Goal: Check status: Check status

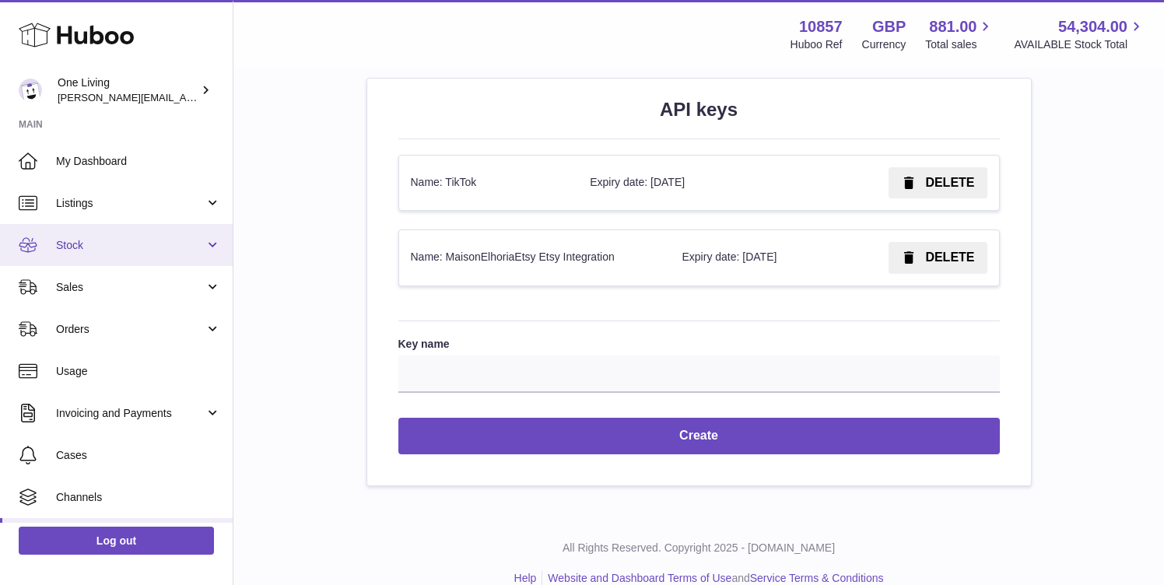
scroll to position [79, 0]
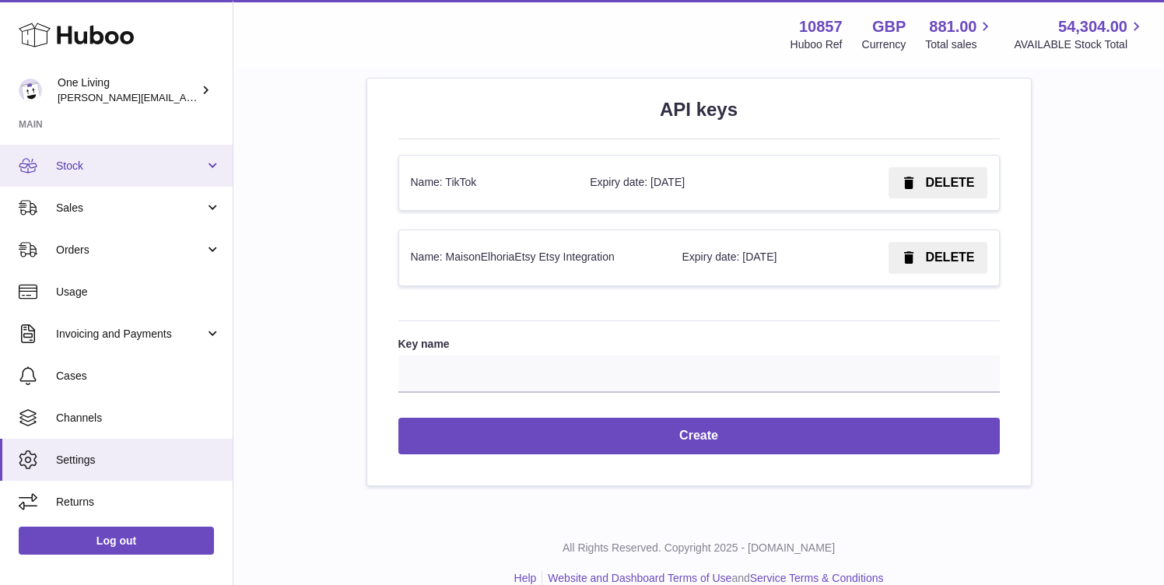
click at [101, 175] on link "Stock" at bounding box center [116, 166] width 233 height 42
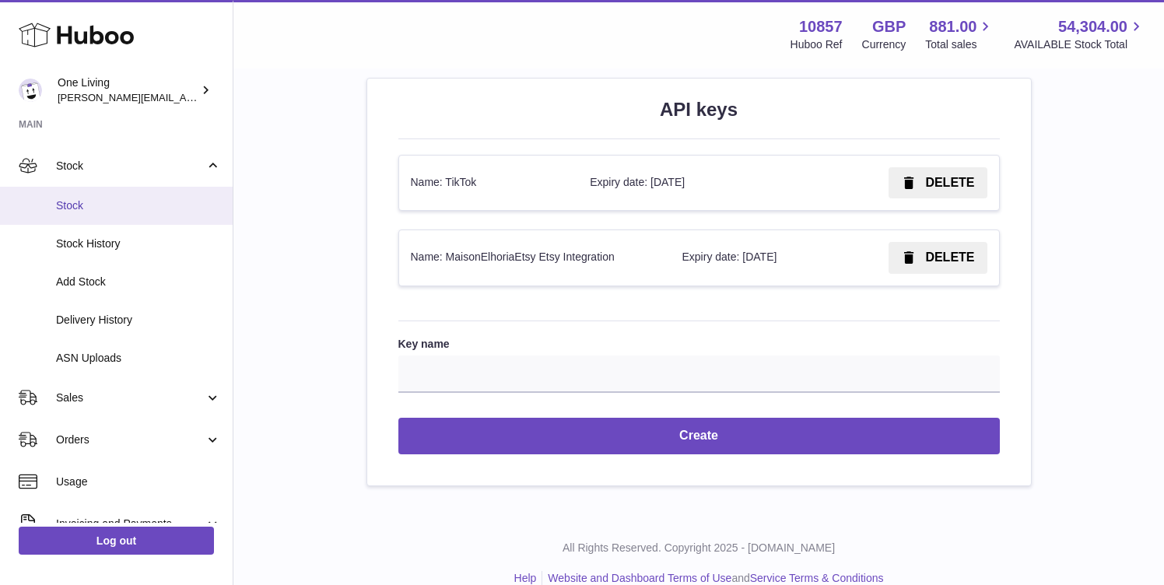
click at [101, 220] on link "Stock" at bounding box center [116, 206] width 233 height 38
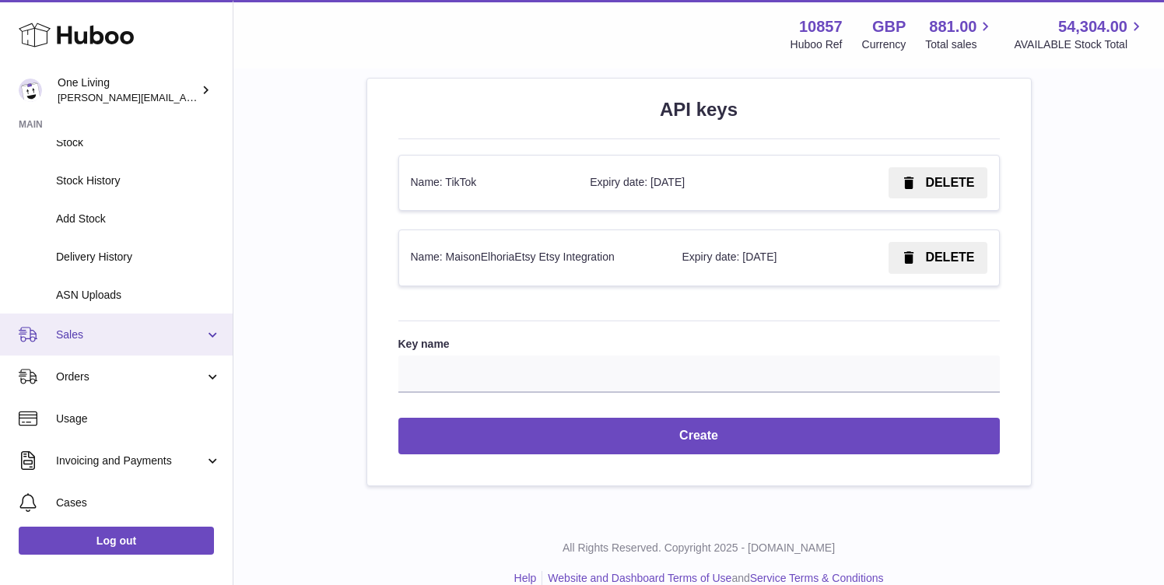
scroll to position [148, 0]
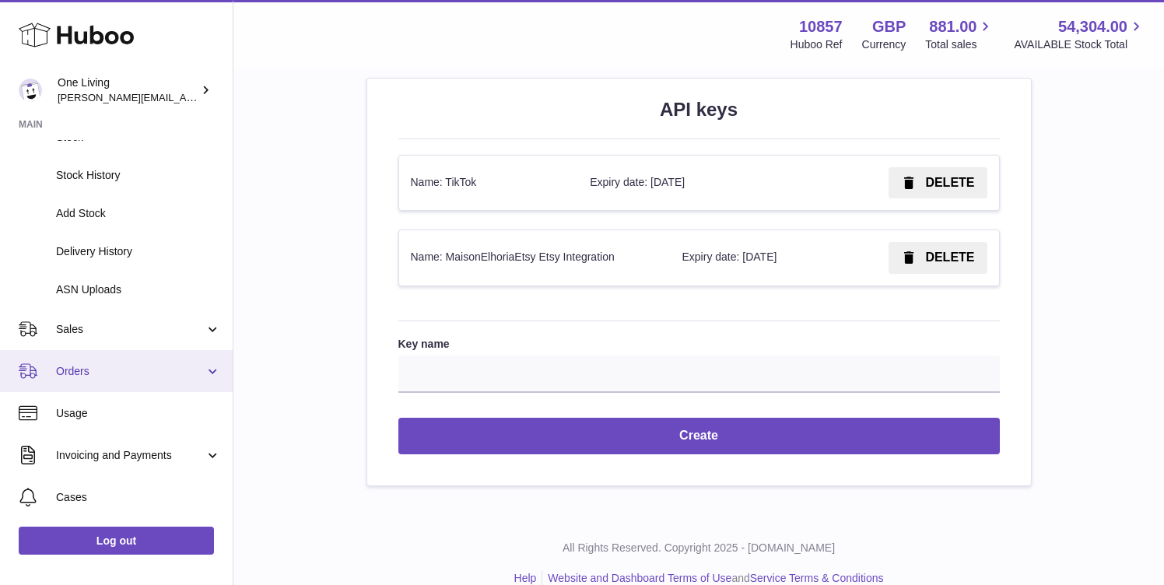
click at [128, 370] on span "Orders" at bounding box center [130, 371] width 149 height 15
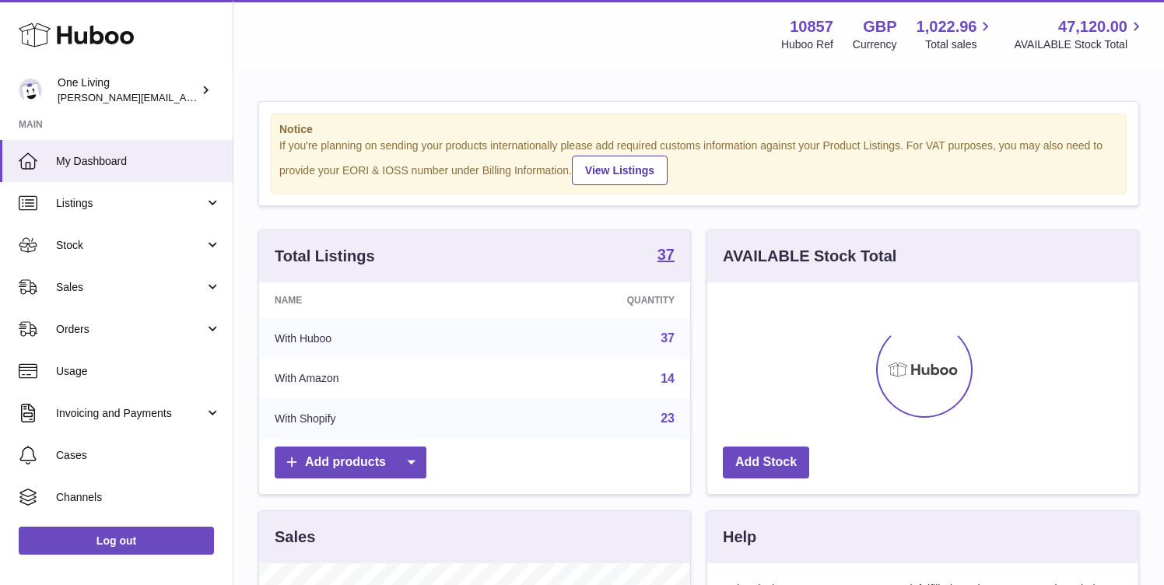
scroll to position [243, 431]
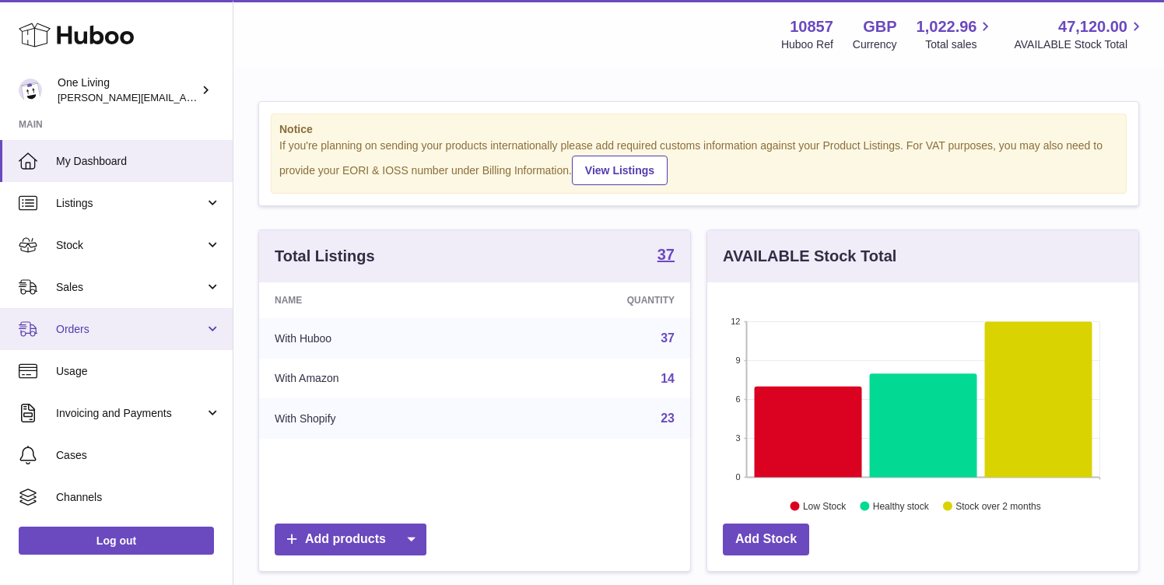
click at [202, 326] on link "Orders" at bounding box center [116, 329] width 233 height 42
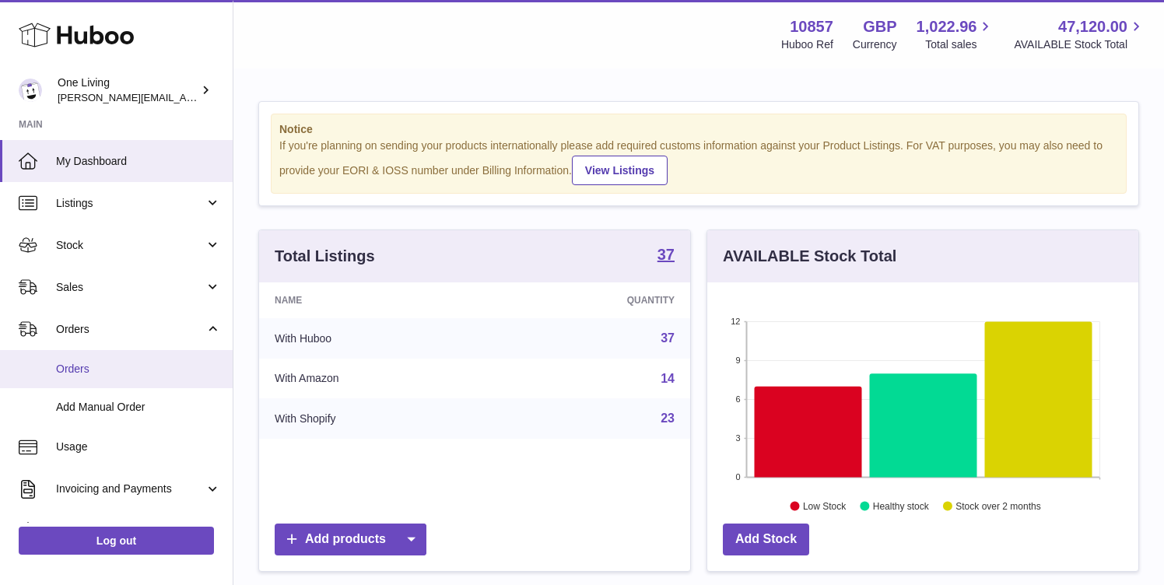
click at [129, 374] on span "Orders" at bounding box center [138, 369] width 165 height 15
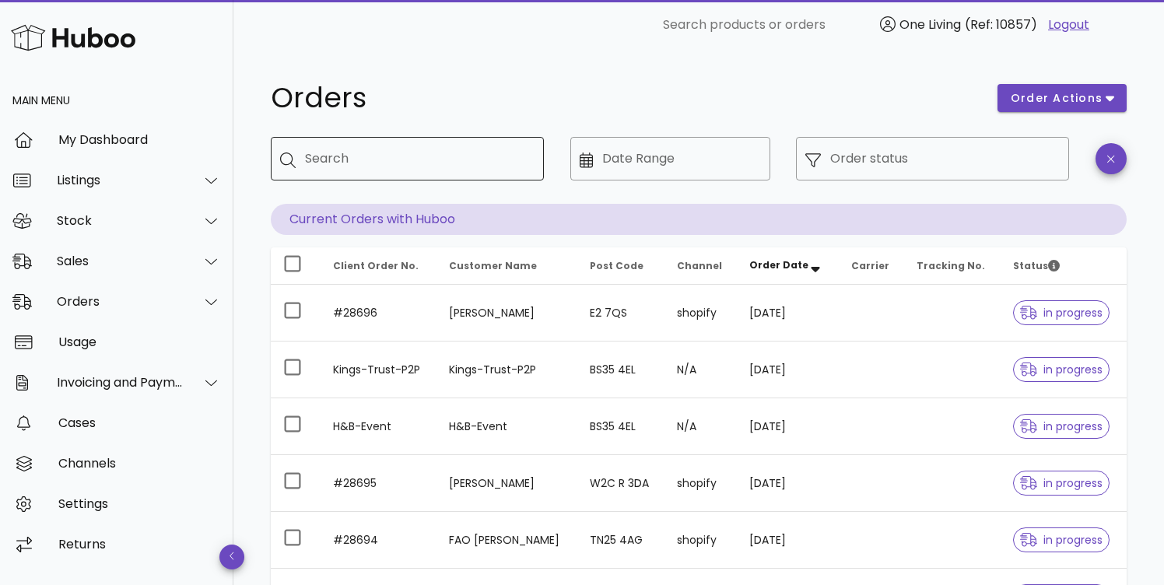
click at [389, 156] on input "Search" at bounding box center [418, 158] width 226 height 25
type input "*"
type input "*********"
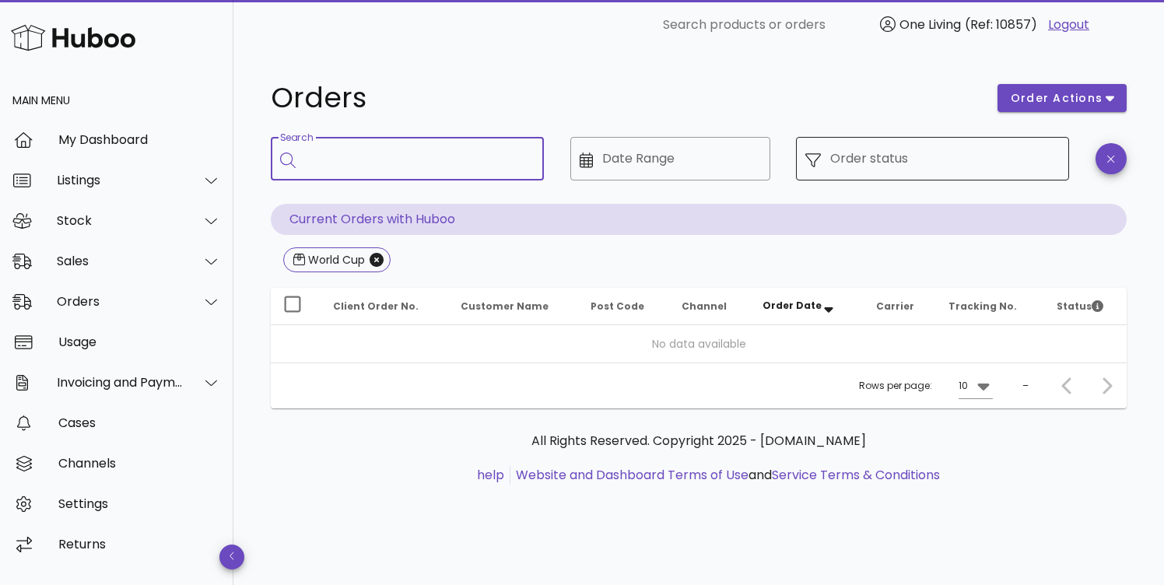
click at [911, 153] on input "Order status" at bounding box center [945, 158] width 230 height 25
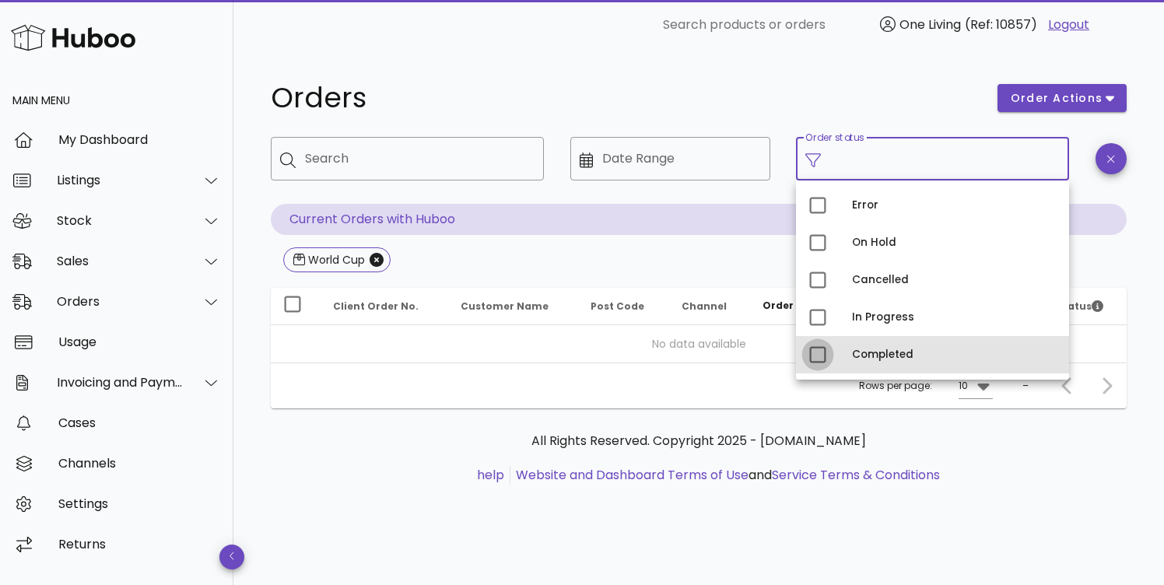
click at [825, 353] on div at bounding box center [818, 355] width 26 height 26
type input "**********"
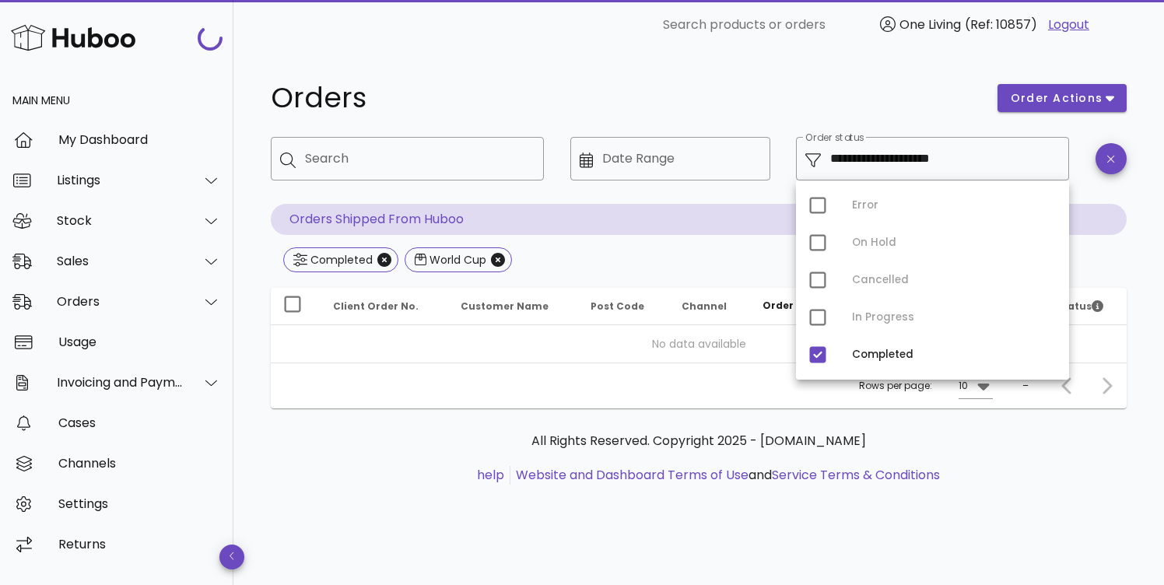
click at [878, 92] on h1 "Orders" at bounding box center [625, 98] width 708 height 28
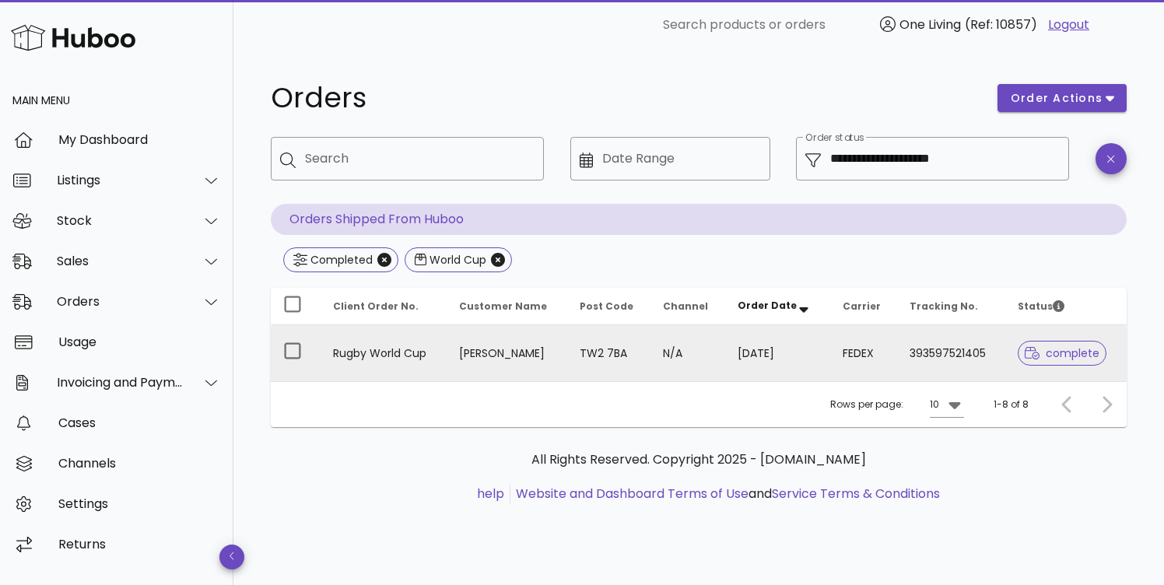
click at [362, 352] on td "Rugby World Cup" at bounding box center [384, 353] width 126 height 56
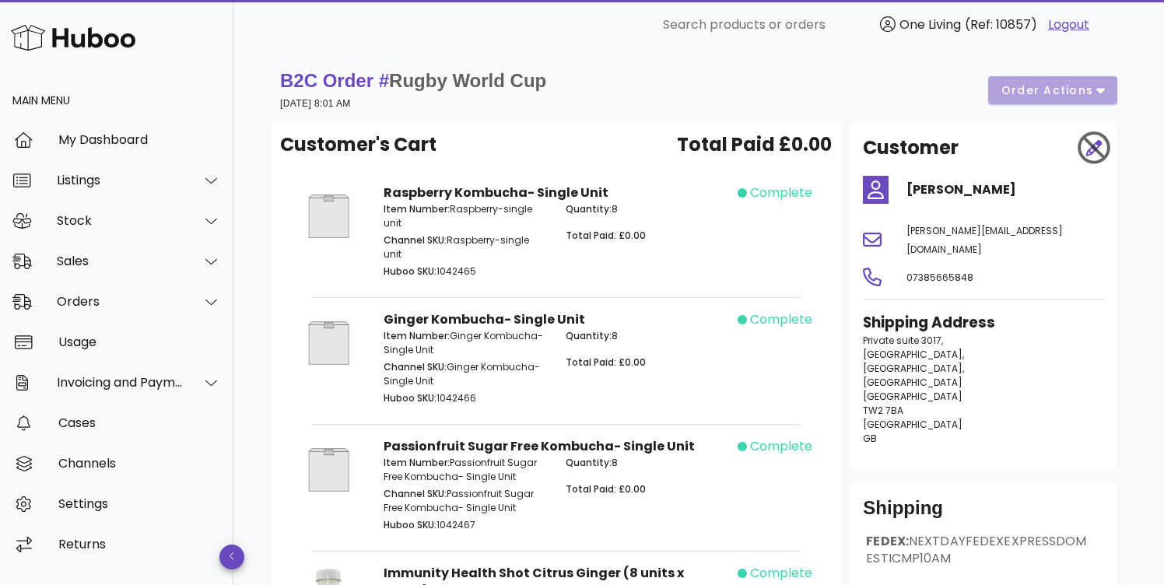
drag, startPoint x: 403, startPoint y: 104, endPoint x: 278, endPoint y: 104, distance: 125.3
click at [278, 104] on div "B2C Order # Rugby World Cup [DATE] 8:01 AM order actions" at bounding box center [699, 90] width 856 height 62
copy small "[DATE] 8:01"
